Goal: Transaction & Acquisition: Purchase product/service

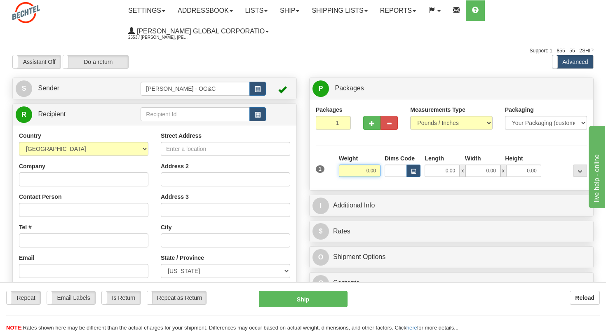
click at [378, 167] on input "0.00" at bounding box center [360, 170] width 42 height 12
type input "6.00"
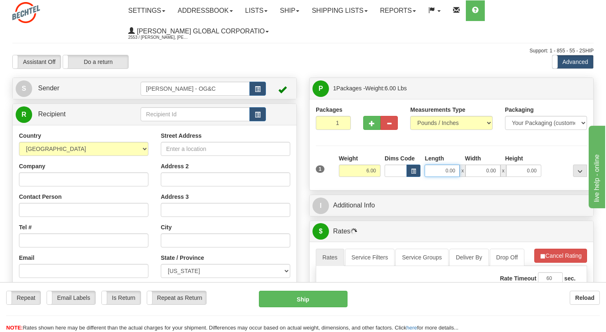
drag, startPoint x: 444, startPoint y: 166, endPoint x: 463, endPoint y: 164, distance: 19.9
click at [463, 164] on div "0.00 x 0.00 x 0.00" at bounding box center [482, 170] width 116 height 12
type input "18.00"
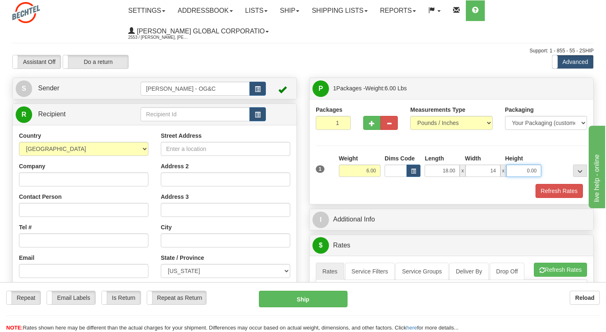
type input "14.00"
type input "6.00"
click at [44, 210] on input "Contact Person" at bounding box center [83, 210] width 129 height 14
paste input "Keith May"
type input "Keith May"
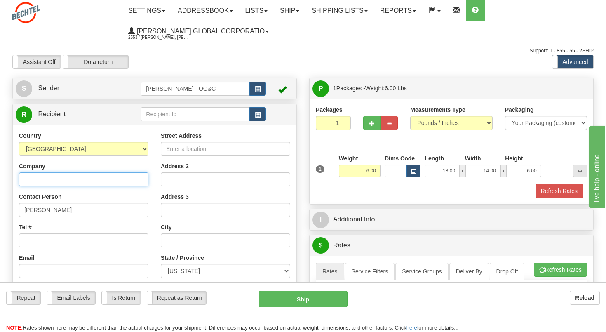
click at [44, 179] on input "Company" at bounding box center [83, 179] width 129 height 14
type input "Bechtel Equipment Operations"
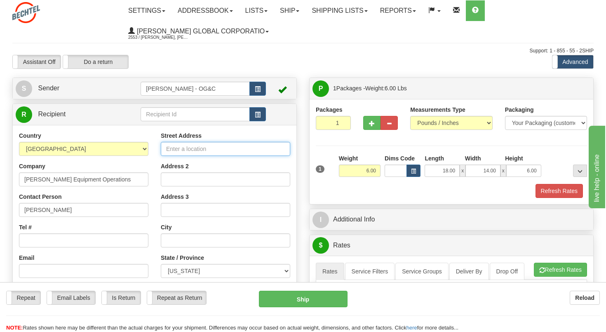
click at [184, 146] on input "Street Address" at bounding box center [225, 149] width 129 height 14
paste input "118 Bunkhouse Ln"
type input "118 Bunkhouse Ln"
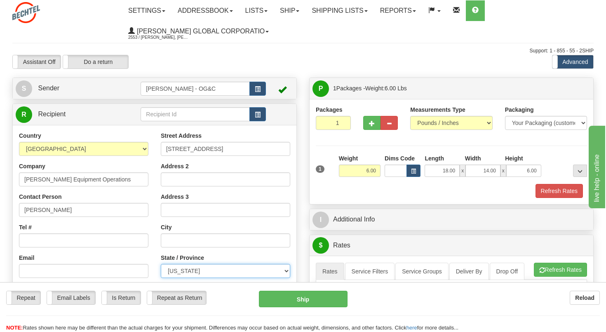
click at [186, 267] on select "ALABAMA ALASKA ARIZONA ARKANSAS Armed Forces America Armed Forces Europe Armed …" at bounding box center [225, 271] width 129 height 14
select select "AR"
click at [161, 264] on select "ALABAMA ALASKA ARIZONA ARKANSAS Armed Forces America Armed Forces Europe Armed …" at bounding box center [225, 271] width 129 height 14
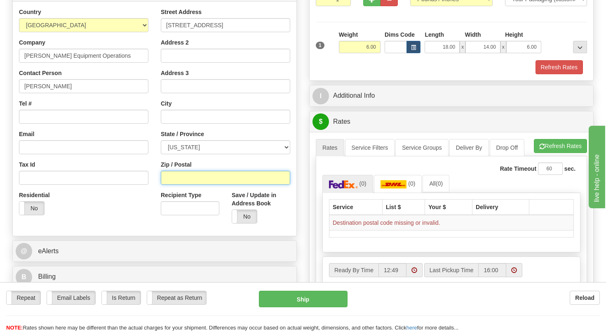
click at [191, 178] on input "Zip / Postal" at bounding box center [225, 178] width 129 height 14
paste input "DeQueen, Ar 71832"
drag, startPoint x: 189, startPoint y: 178, endPoint x: 159, endPoint y: 174, distance: 30.3
click at [159, 174] on div "Street Address 118 Bunkhouse Ln Address 2 Address 3 City State / Province ALABA…" at bounding box center [225, 119] width 142 height 222
type input ", Ar 71832"
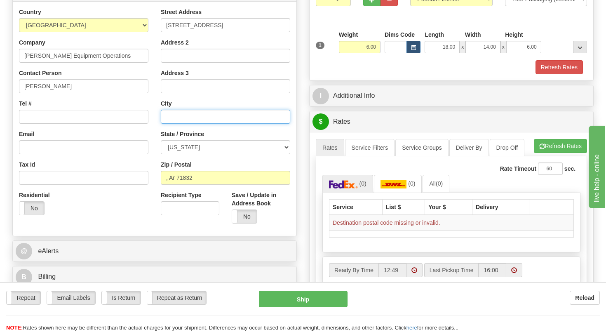
click at [169, 113] on input "text" at bounding box center [225, 117] width 129 height 14
paste input "DeQueen"
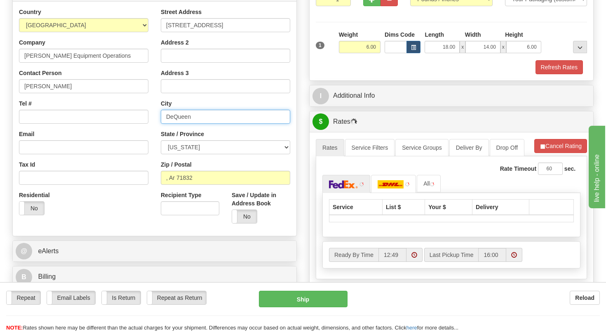
type input "DeQueen"
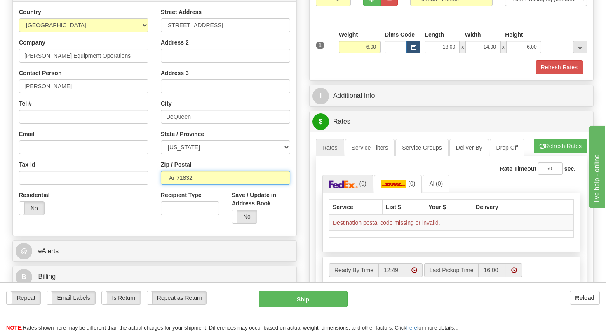
drag, startPoint x: 203, startPoint y: 177, endPoint x: 176, endPoint y: 179, distance: 26.4
click at [176, 179] on input ", Ar 71832" at bounding box center [225, 178] width 129 height 14
type input ","
paste input "71832"
type input "71832"
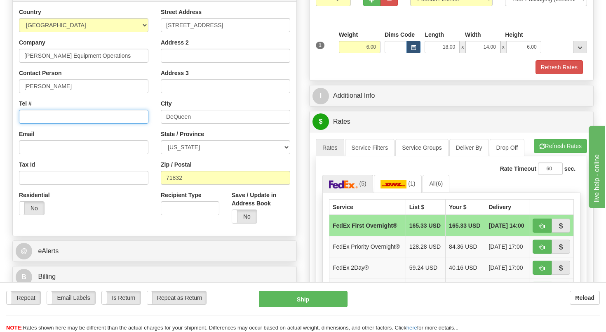
click at [57, 117] on input "Tel #" at bounding box center [83, 117] width 129 height 14
paste input "+1 740 7896205"
type input "+1 740 7896205"
click at [559, 19] on div "Packages 1 1 Measurements Type" at bounding box center [451, 28] width 271 height 92
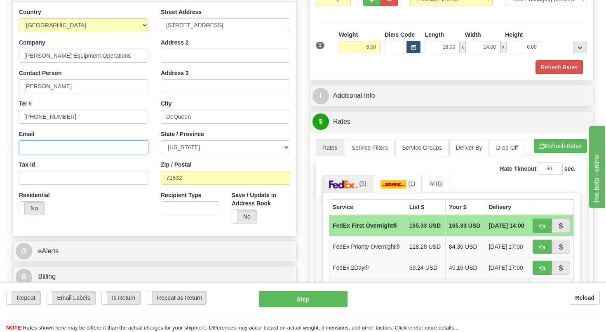
click at [33, 144] on input "Email" at bounding box center [83, 147] width 129 height 14
paste input "kdmay@Bechtel.com"
type input "kdmay@Bechtel.com"
click at [38, 210] on label "No" at bounding box center [31, 207] width 25 height 13
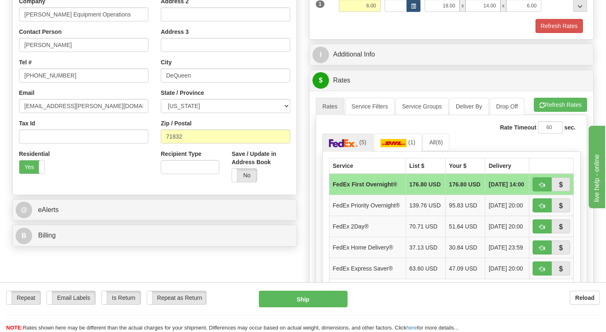
scroll to position [206, 0]
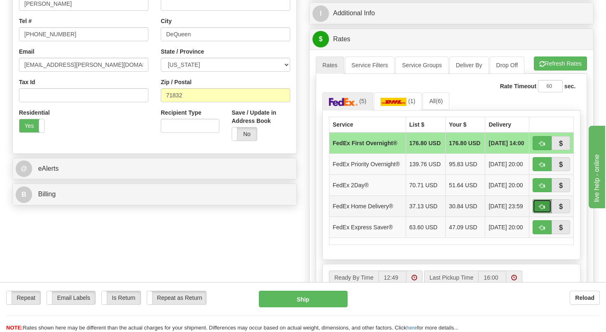
click at [539, 209] on span "button" at bounding box center [542, 206] width 6 height 5
type input "90"
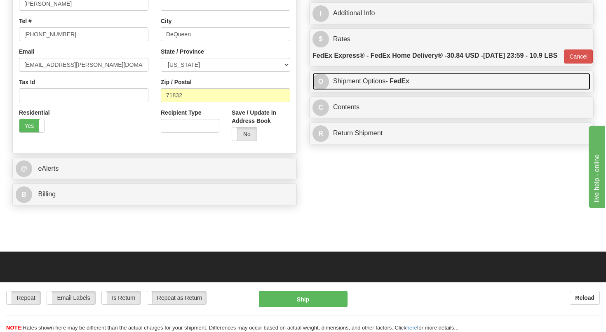
click at [348, 90] on link "O Shipment Options - FedEx" at bounding box center [451, 81] width 278 height 17
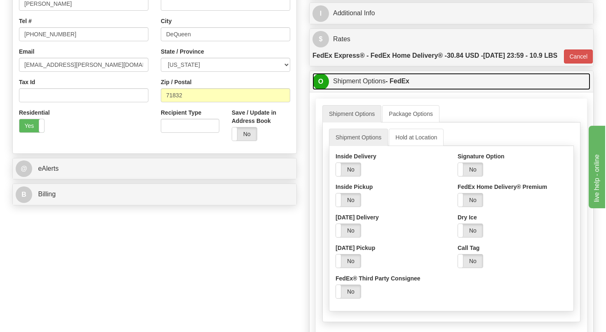
click at [370, 90] on link "O Shipment Options - FedEx" at bounding box center [451, 81] width 278 height 17
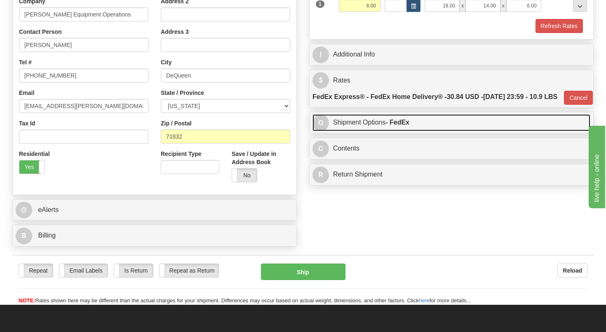
scroll to position [41, 0]
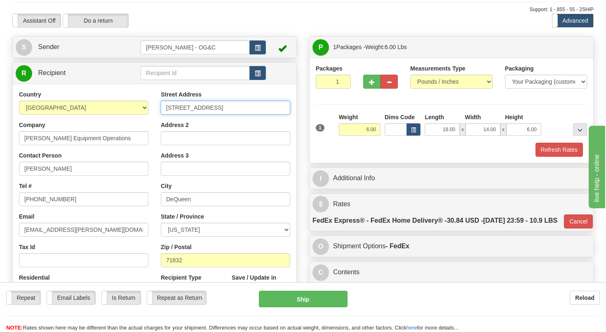
drag, startPoint x: 179, startPoint y: 109, endPoint x: 222, endPoint y: 105, distance: 43.5
click at [222, 105] on input "118 Bunkhouse Ln" at bounding box center [225, 108] width 129 height 14
type input "118 BUNKHOUSE LANE"
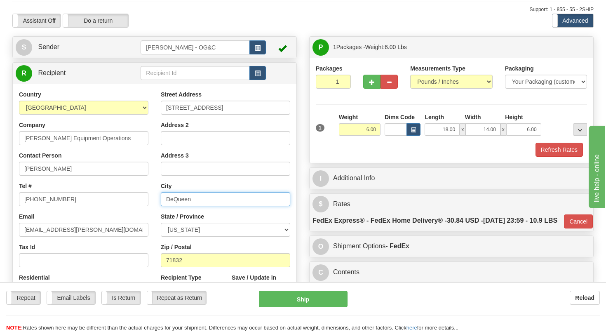
drag, startPoint x: 171, startPoint y: 200, endPoint x: 157, endPoint y: 202, distance: 14.2
click at [157, 202] on div "Street Address 118 BUNKHOUSE LANE Address 2 Address 3 City DeQueen State / Prov…" at bounding box center [225, 201] width 142 height 222
type input "DEQUEEN"
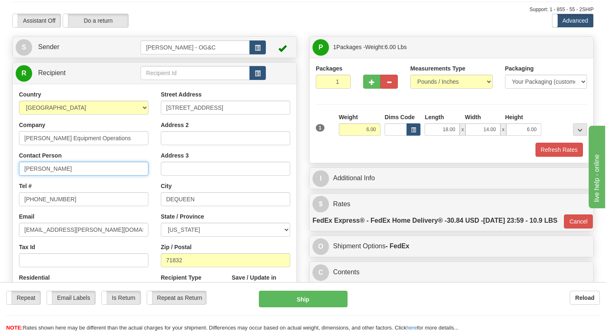
drag, startPoint x: 63, startPoint y: 169, endPoint x: -5, endPoint y: 173, distance: 67.2
click at [0, 173] on html "Training Course Close Toggle navigation Settings Shipping Preferences New Sende…" at bounding box center [303, 125] width 606 height 332
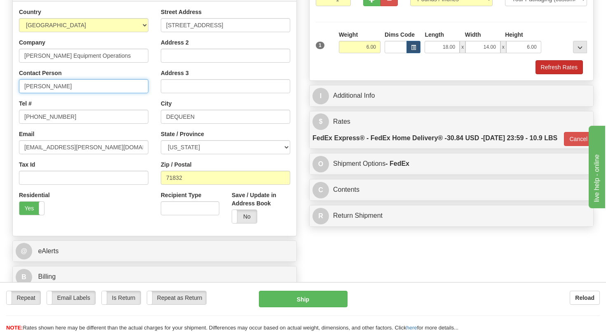
type input "KEITH MAY"
click at [555, 70] on button "Refresh Rates" at bounding box center [558, 67] width 47 height 14
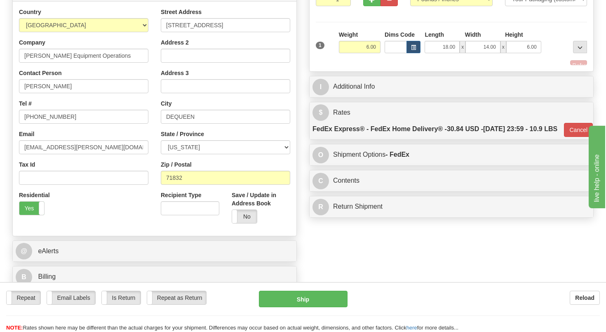
type input "90"
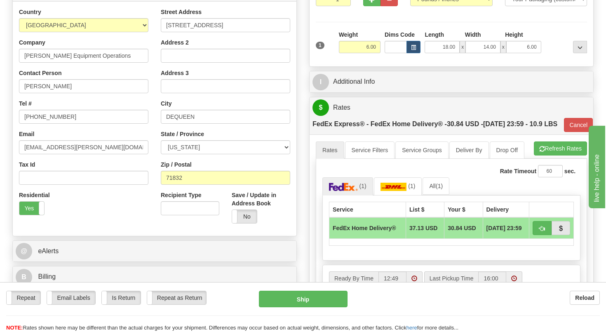
scroll to position [247, 0]
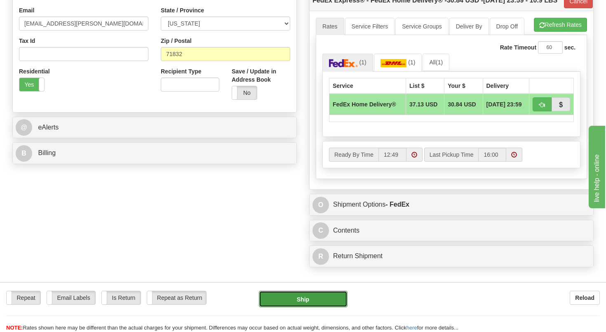
click at [311, 299] on button "Ship" at bounding box center [303, 298] width 89 height 16
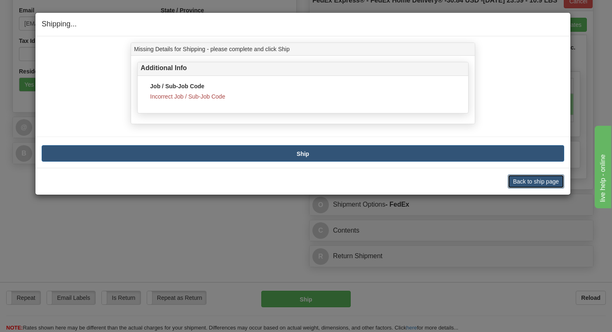
click at [527, 179] on button "Back to ship page" at bounding box center [536, 181] width 56 height 14
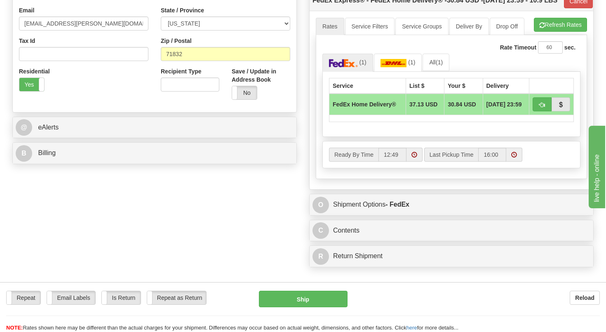
scroll to position [41, 0]
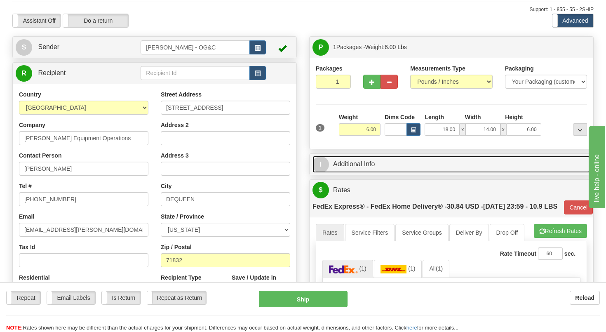
click at [356, 165] on link "I Additional Info" at bounding box center [451, 164] width 278 height 17
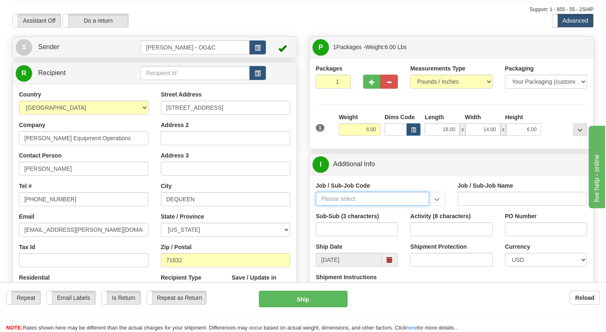
click at [347, 196] on input "Job / Sub-Job Code" at bounding box center [372, 199] width 113 height 14
click at [348, 211] on div "86710-RIG" at bounding box center [370, 211] width 105 height 9
type input "86710-RIG"
type input "BEO - OVERHEAD - RIGGING SERVICES OH COST"
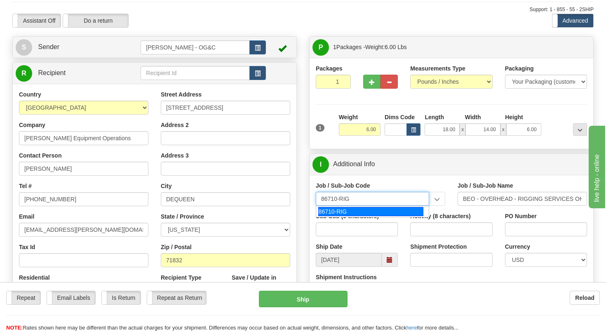
type input "86710-RIG"
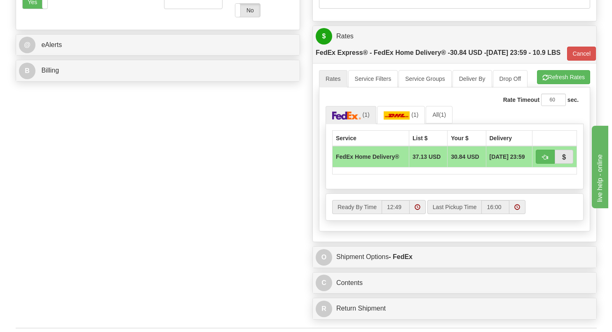
scroll to position [536, 0]
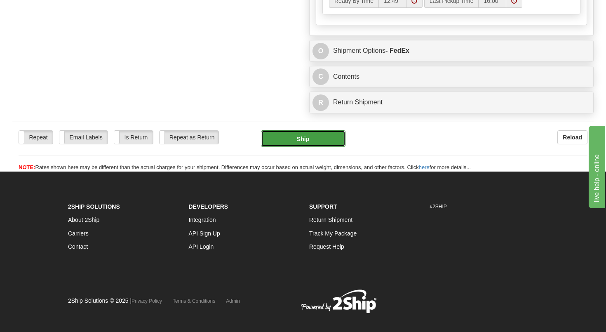
click at [290, 147] on button "Ship" at bounding box center [303, 138] width 84 height 16
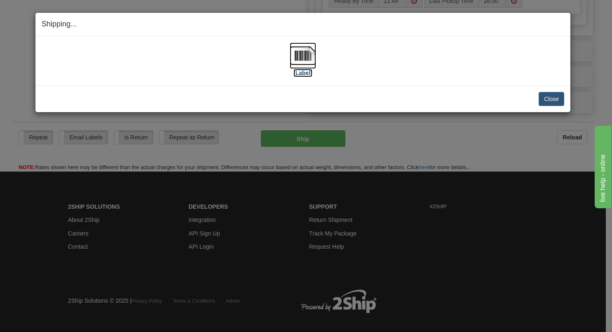
click at [295, 56] on img at bounding box center [303, 55] width 26 height 26
click at [549, 98] on button "Close" at bounding box center [551, 99] width 26 height 14
